Goal: Task Accomplishment & Management: Use online tool/utility

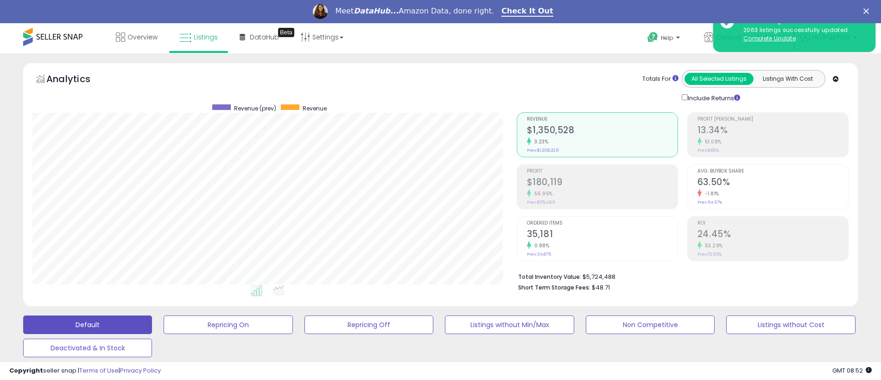
scroll to position [190, 484]
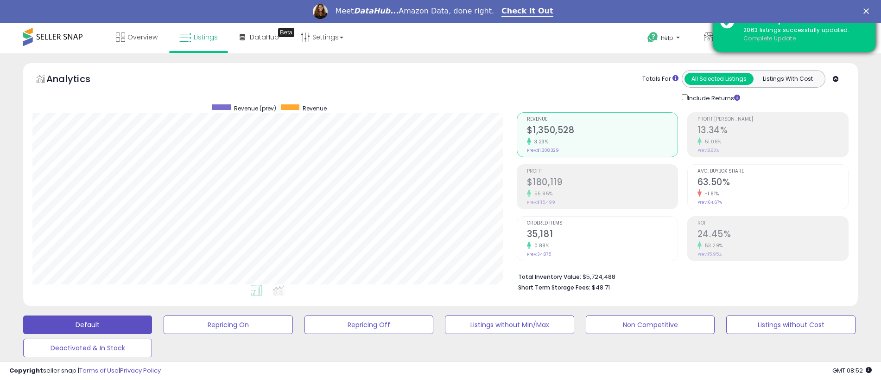
click at [770, 38] on u "Complete Update" at bounding box center [770, 38] width 52 height 8
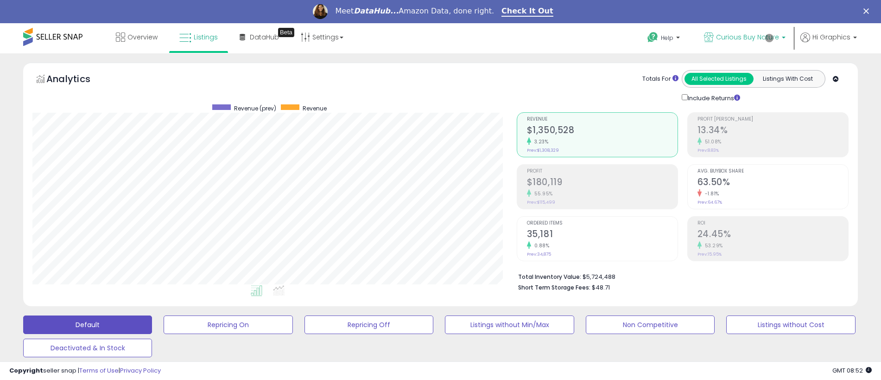
click at [750, 37] on span "Curious Buy Nature" at bounding box center [747, 36] width 63 height 9
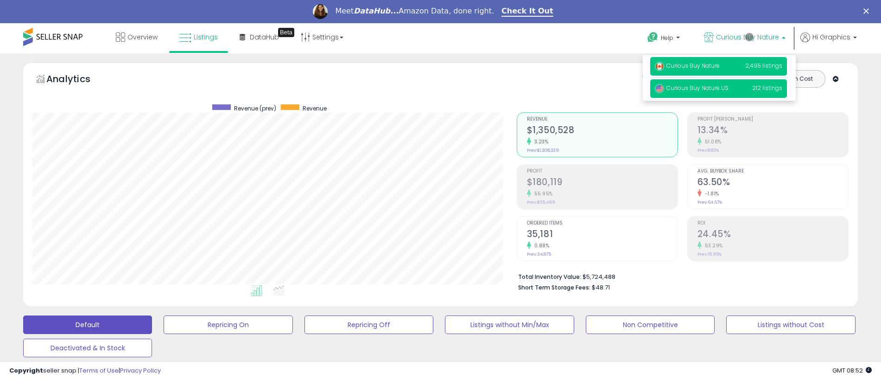
click at [720, 89] on span "Curious Buy Nature US" at bounding box center [692, 88] width 74 height 8
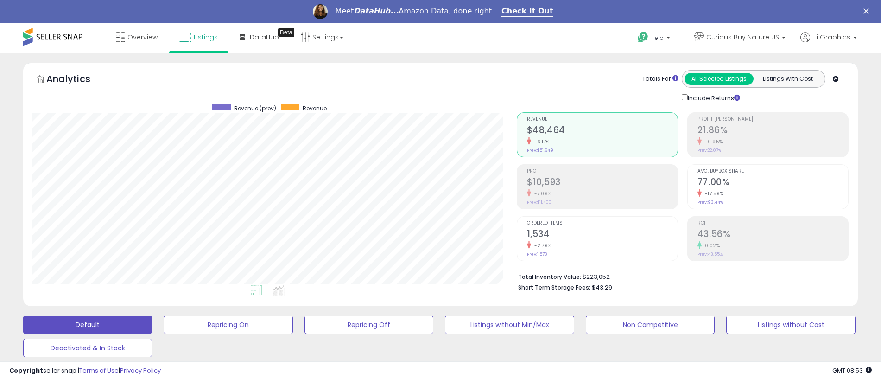
scroll to position [229, 0]
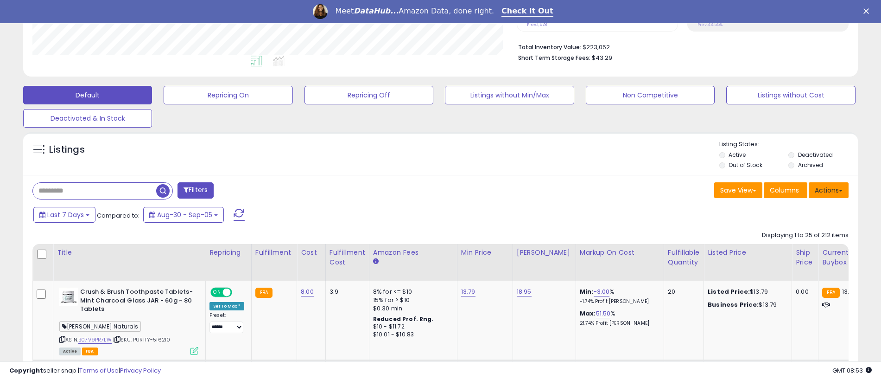
click at [829, 190] on button "Actions" at bounding box center [829, 190] width 40 height 16
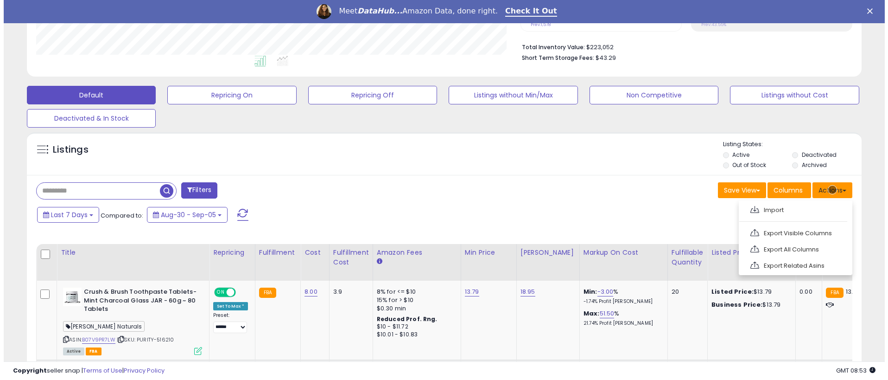
scroll to position [249, 0]
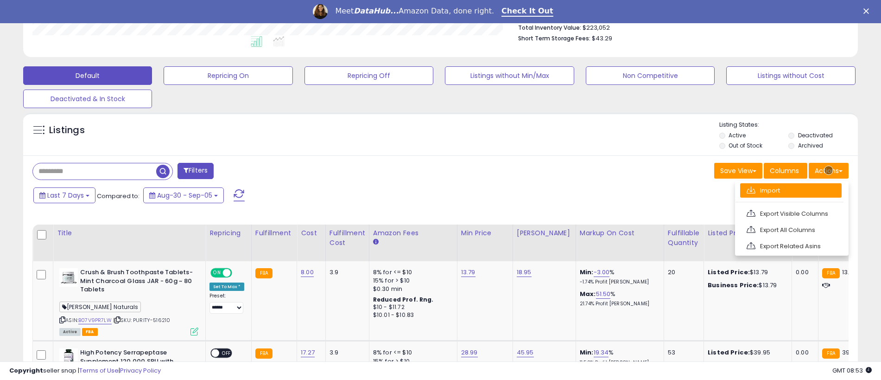
click at [791, 190] on link "Import" at bounding box center [791, 190] width 102 height 14
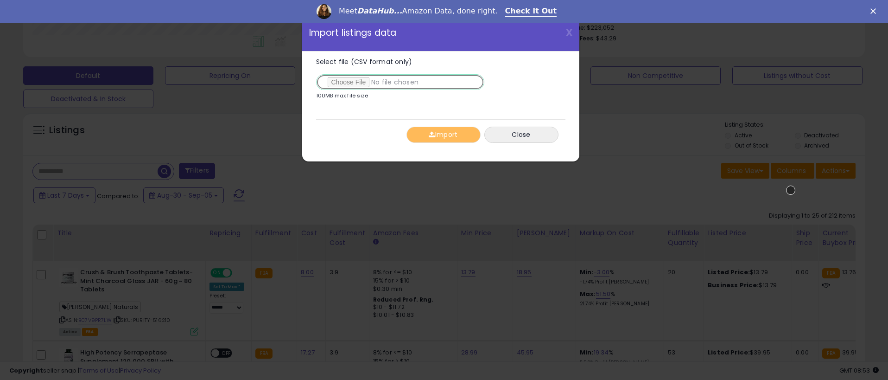
click at [398, 82] on input "Select file (CSV format only)" at bounding box center [400, 82] width 168 height 16
type input "**********"
click at [443, 134] on button "Import" at bounding box center [444, 135] width 74 height 16
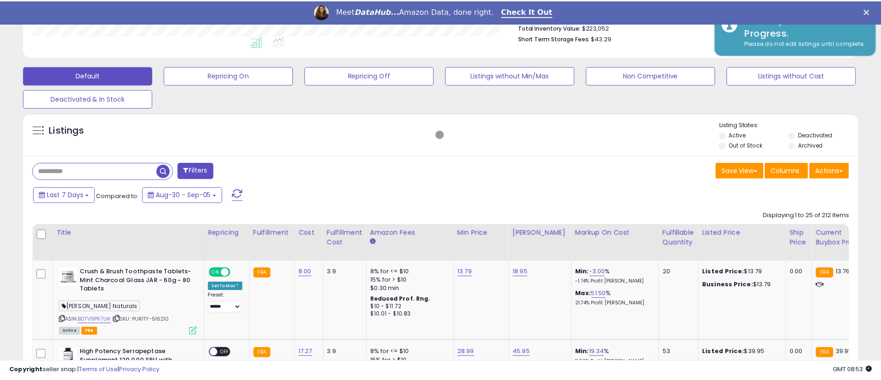
scroll to position [463421, 463126]
